Goal: Task Accomplishment & Management: Manage account settings

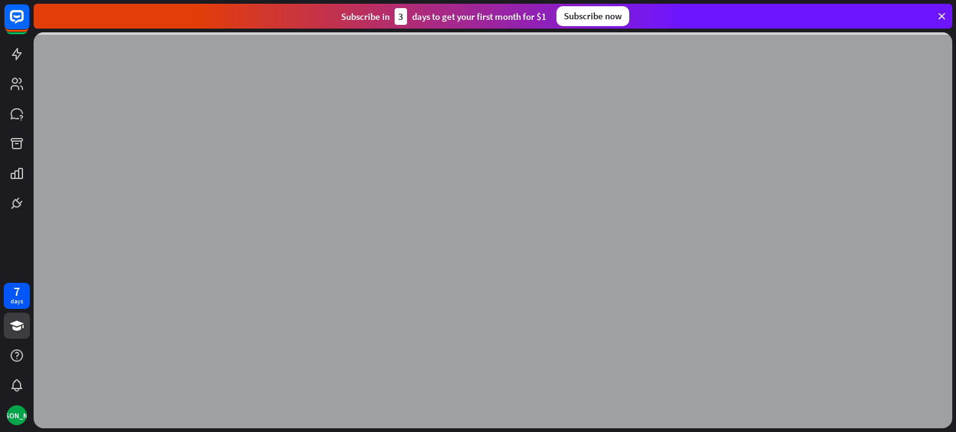
click at [940, 12] on icon at bounding box center [941, 16] width 11 height 11
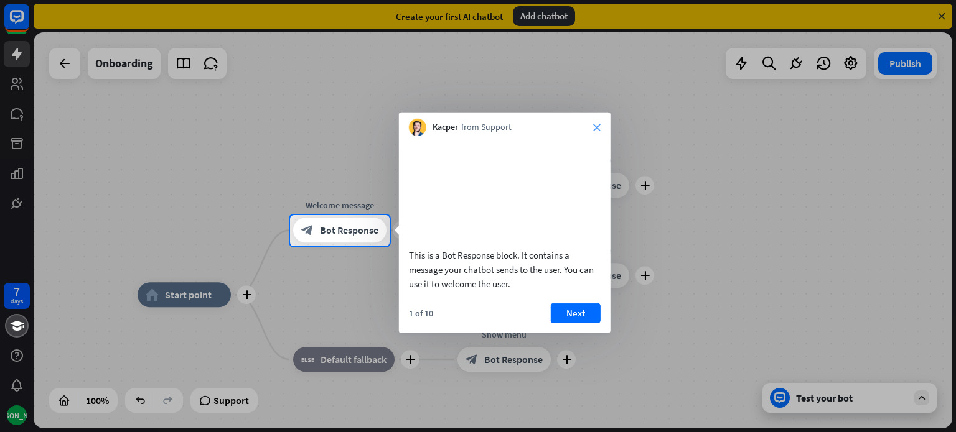
click at [597, 129] on icon "close" at bounding box center [596, 127] width 7 height 7
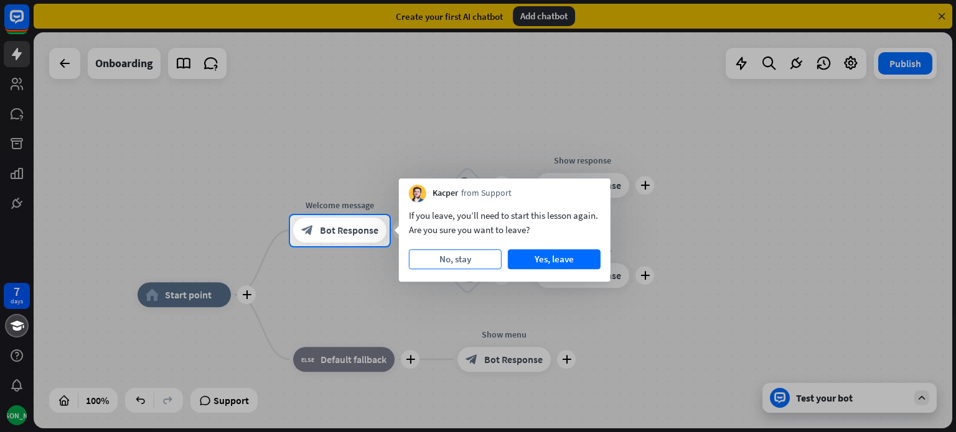
click at [475, 259] on button "No, stay" at bounding box center [455, 260] width 93 height 20
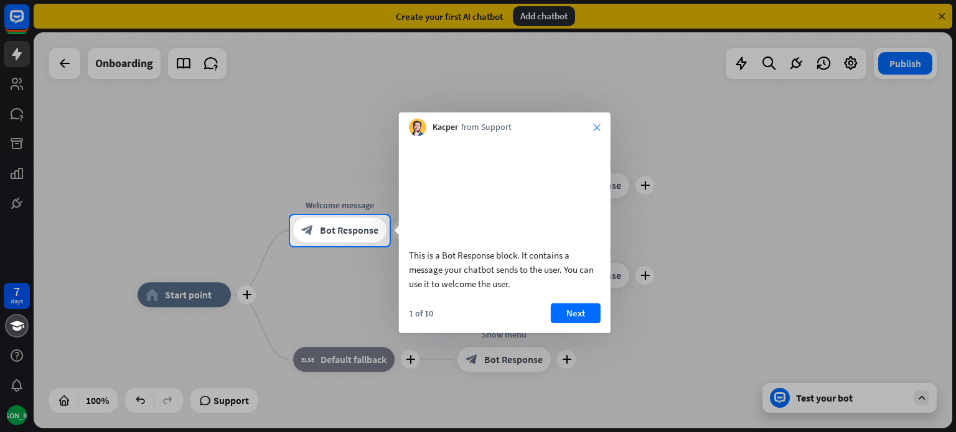
click at [595, 126] on icon "close" at bounding box center [596, 127] width 7 height 7
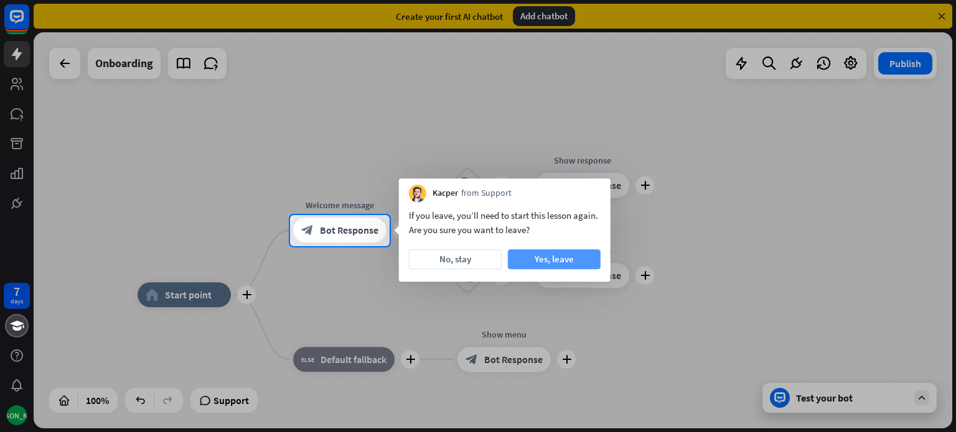
click at [563, 261] on button "Yes, leave" at bounding box center [554, 260] width 93 height 20
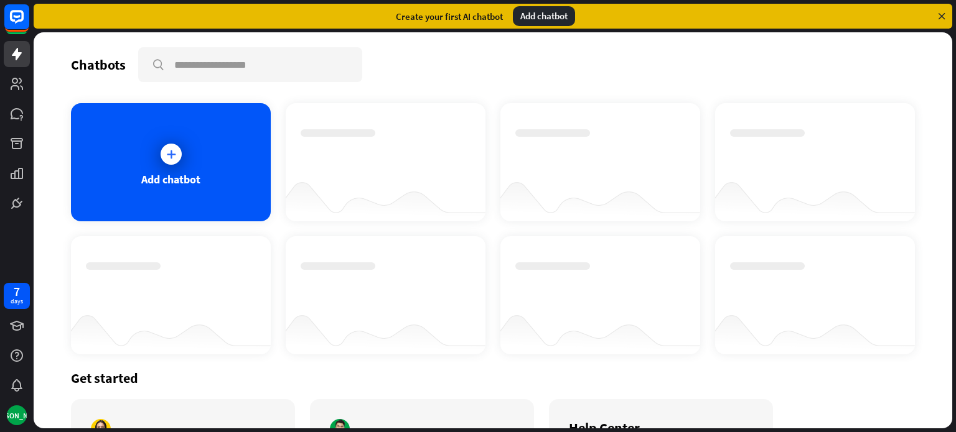
click at [941, 18] on icon at bounding box center [941, 16] width 11 height 11
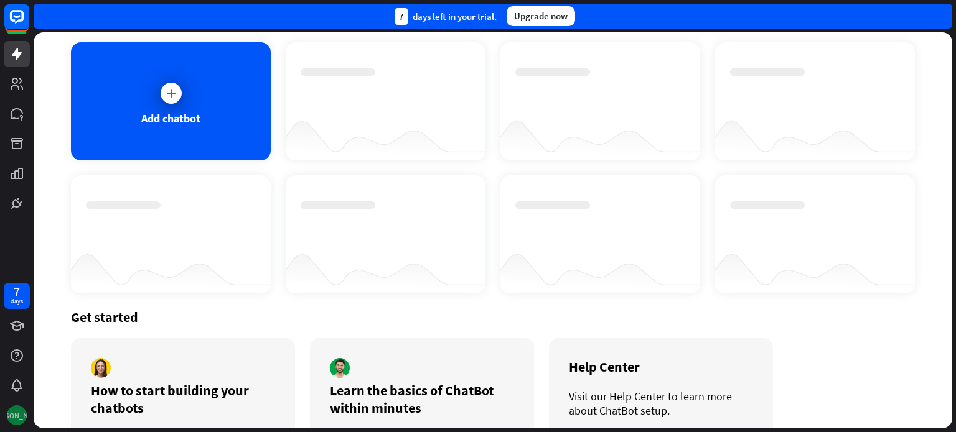
scroll to position [62, 0]
click at [15, 413] on div "[PERSON_NAME]" at bounding box center [17, 416] width 20 height 20
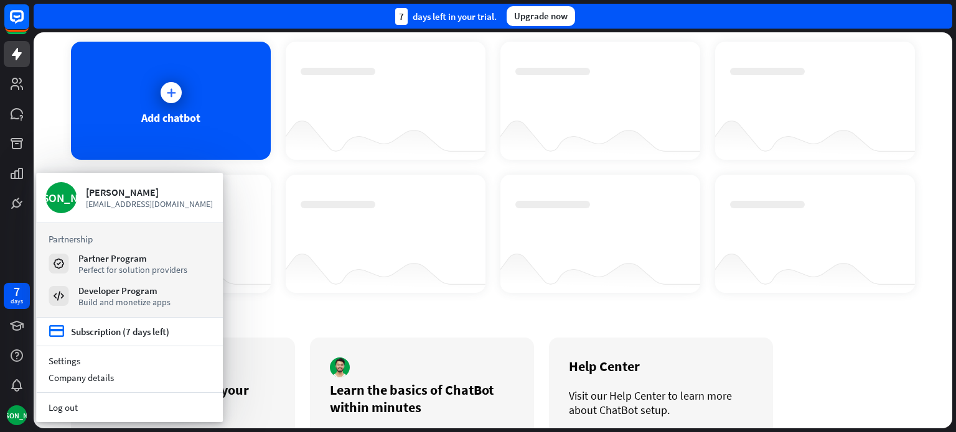
click at [726, 121] on div at bounding box center [815, 135] width 200 height 48
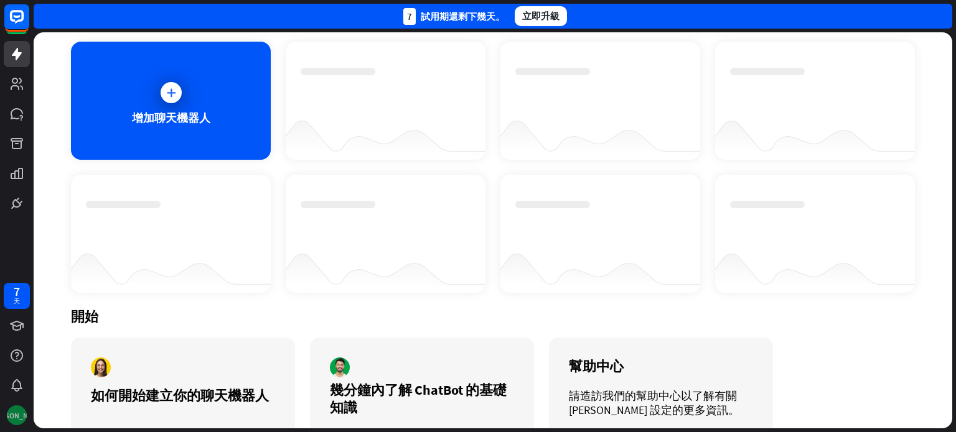
click at [17, 415] on font "[PERSON_NAME]" at bounding box center [17, 415] width 54 height 9
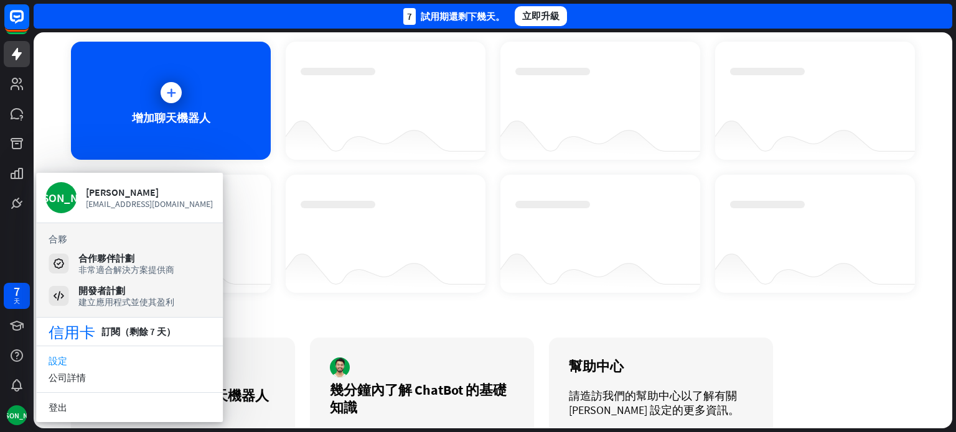
click at [101, 363] on link "設定" at bounding box center [129, 361] width 187 height 17
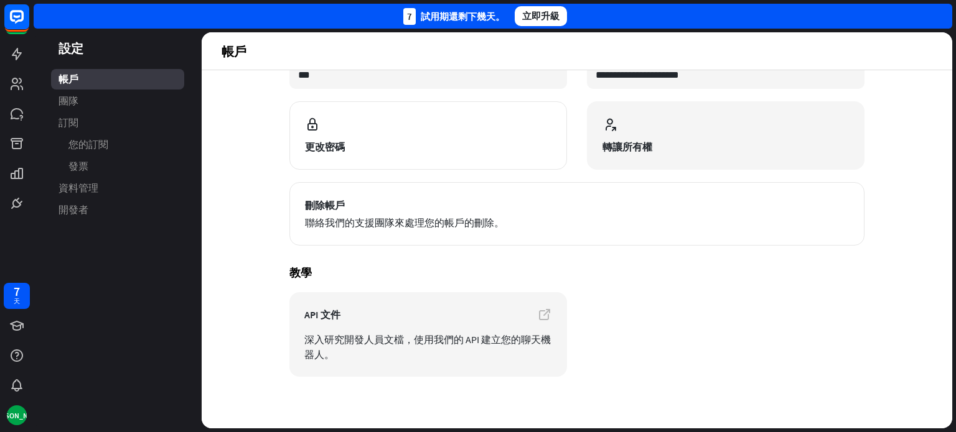
scroll to position [118, 0]
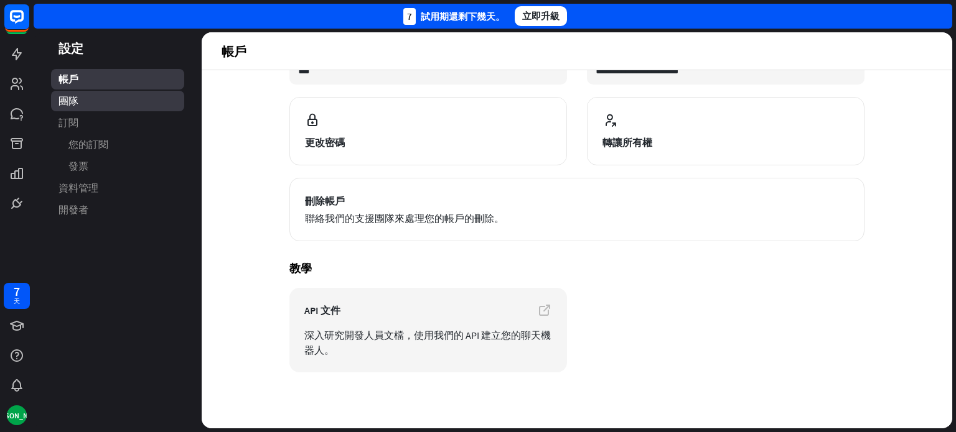
click at [142, 99] on link "團隊" at bounding box center [117, 101] width 133 height 21
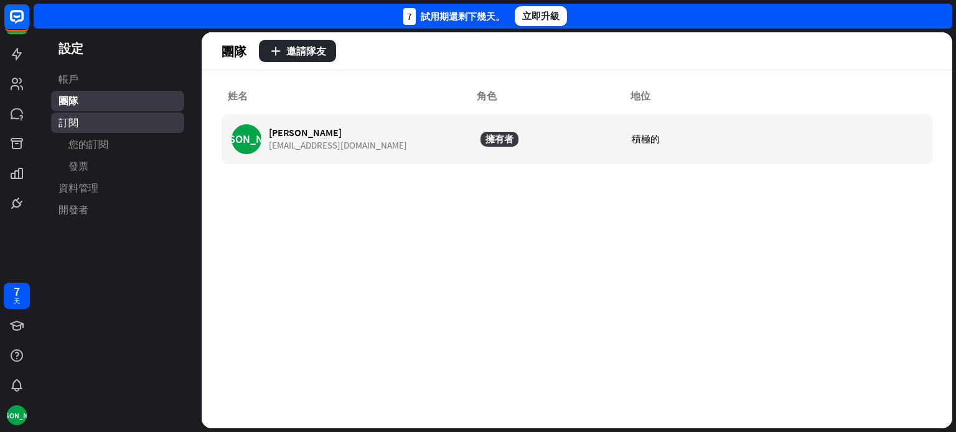
click at [122, 114] on link "訂閱" at bounding box center [117, 123] width 133 height 21
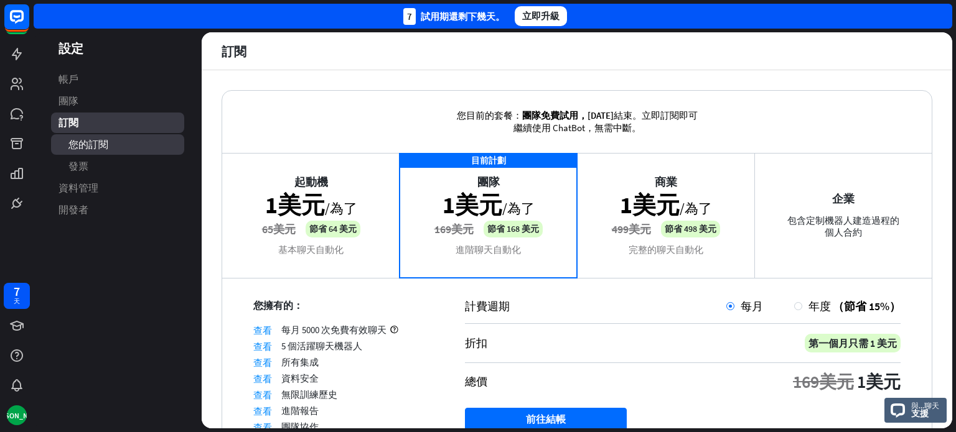
click at [111, 146] on link "您的訂閱" at bounding box center [117, 144] width 133 height 21
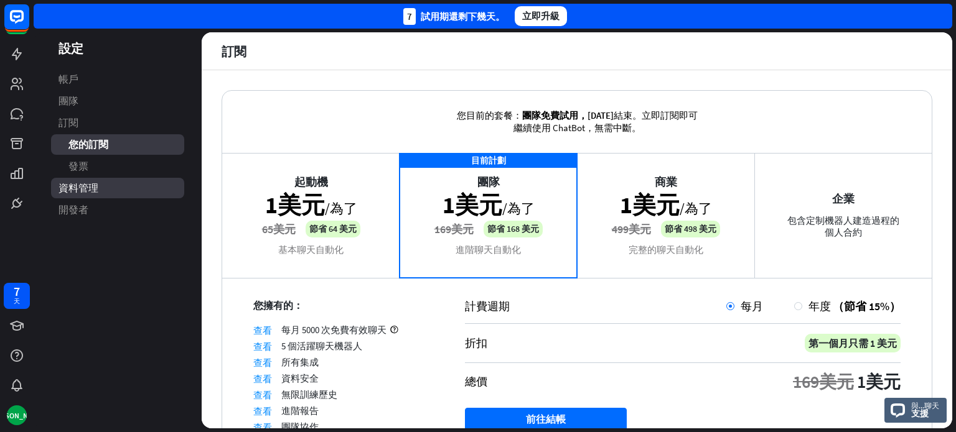
click at [90, 185] on font "資料管理" at bounding box center [78, 188] width 40 height 12
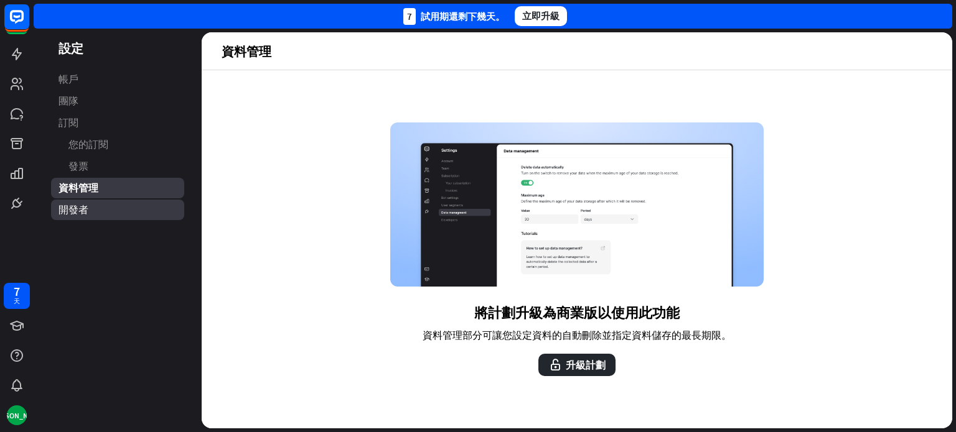
click at [89, 206] on link "開發者" at bounding box center [117, 210] width 133 height 21
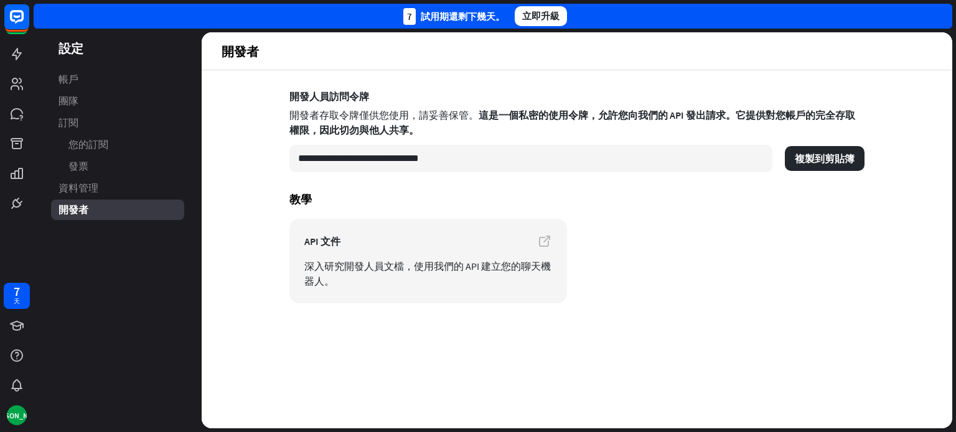
click at [7, 246] on div "7 天 [PERSON_NAME]" at bounding box center [17, 216] width 34 height 432
click at [14, 418] on font "[PERSON_NAME]" at bounding box center [17, 415] width 54 height 9
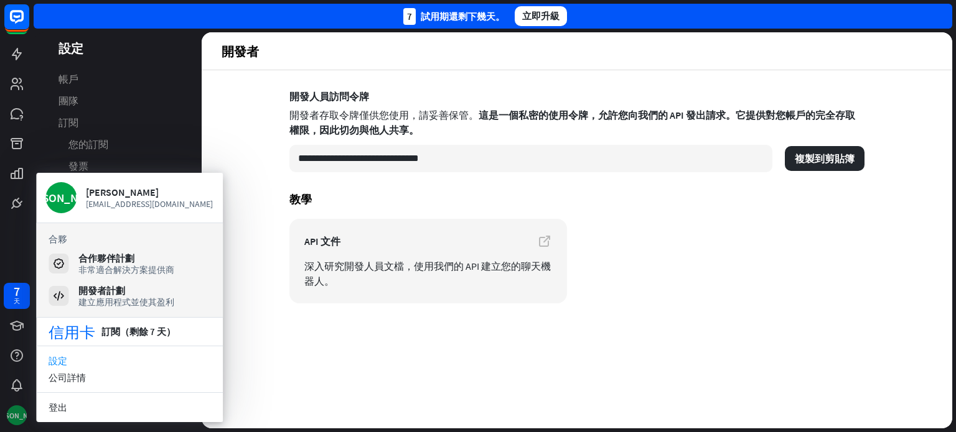
click at [14, 418] on font "[PERSON_NAME]" at bounding box center [17, 415] width 54 height 9
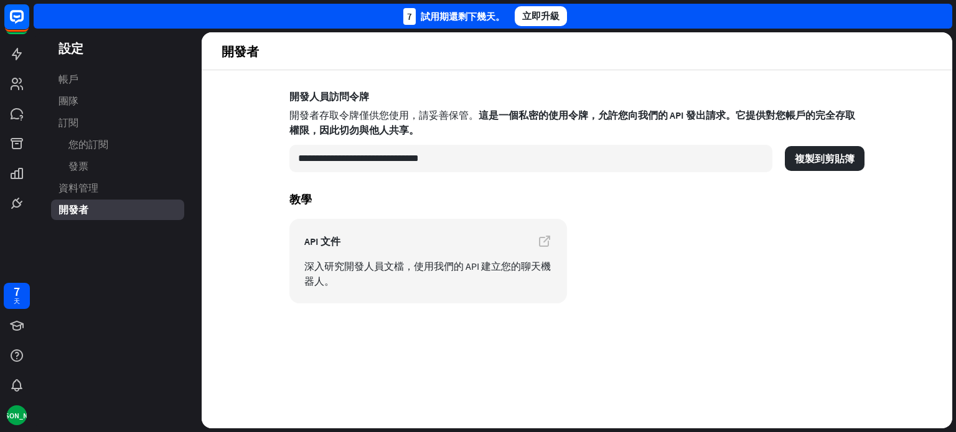
click at [17, 246] on div "7 天 [PERSON_NAME]" at bounding box center [17, 216] width 34 height 432
click at [67, 74] on font "帳戶" at bounding box center [68, 79] width 20 height 12
